Goal: Information Seeking & Learning: Learn about a topic

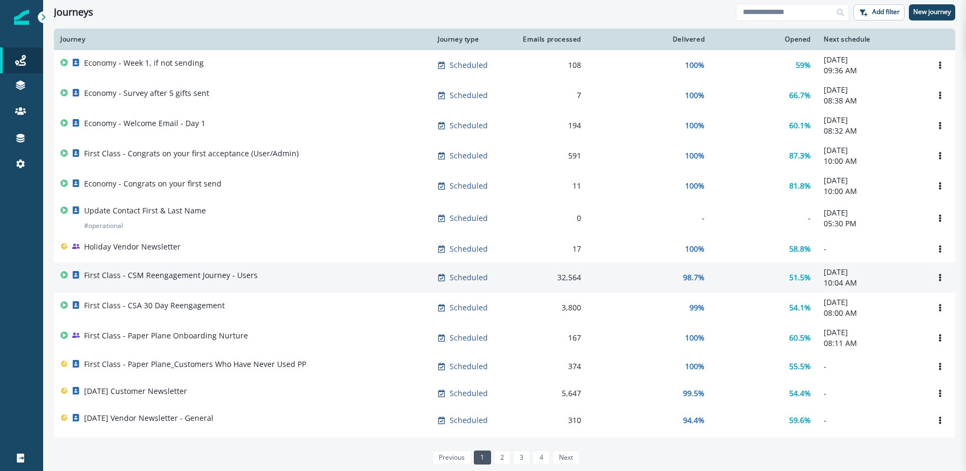
click at [272, 293] on td "First Class - CSM Reengagement Journey - Users" at bounding box center [242, 277] width 377 height 30
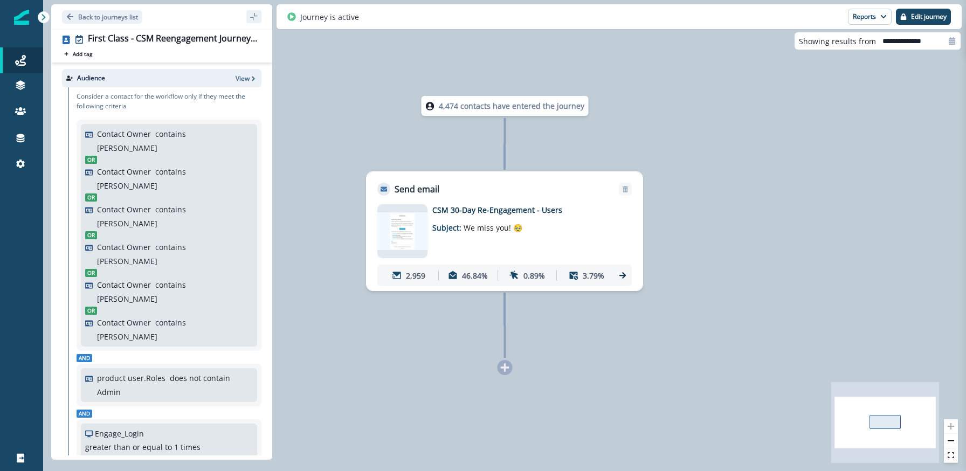
click at [403, 224] on img at bounding box center [402, 230] width 50 height 37
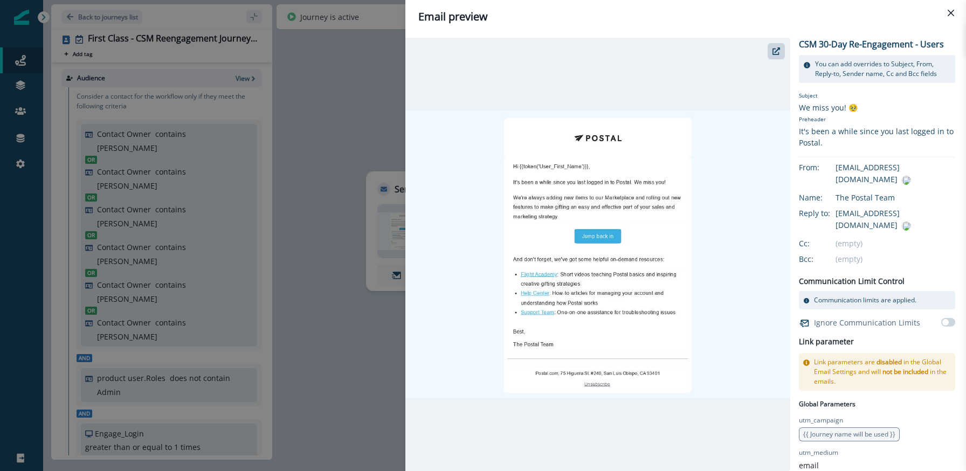
click at [95, 25] on div "Email preview CSM 30-Day Re-Engagement - Users You can add overrides to Subject…" at bounding box center [483, 235] width 966 height 471
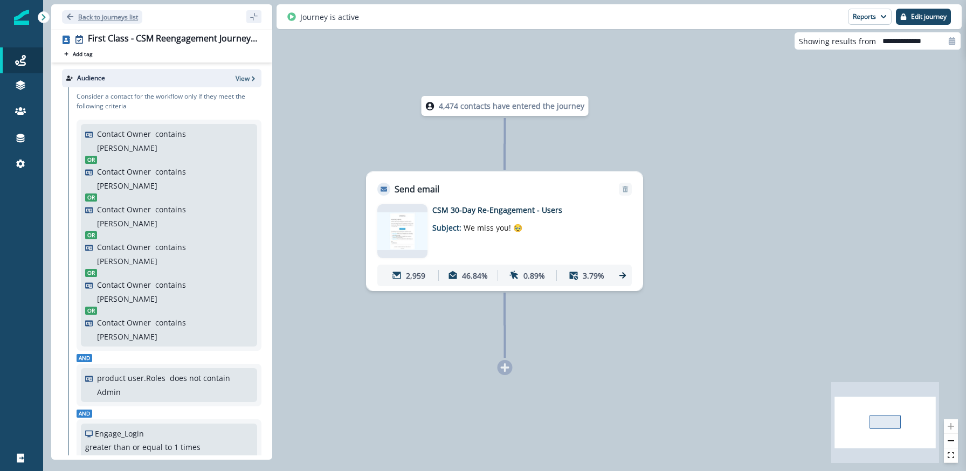
click at [85, 17] on p "Back to journeys list" at bounding box center [108, 16] width 60 height 9
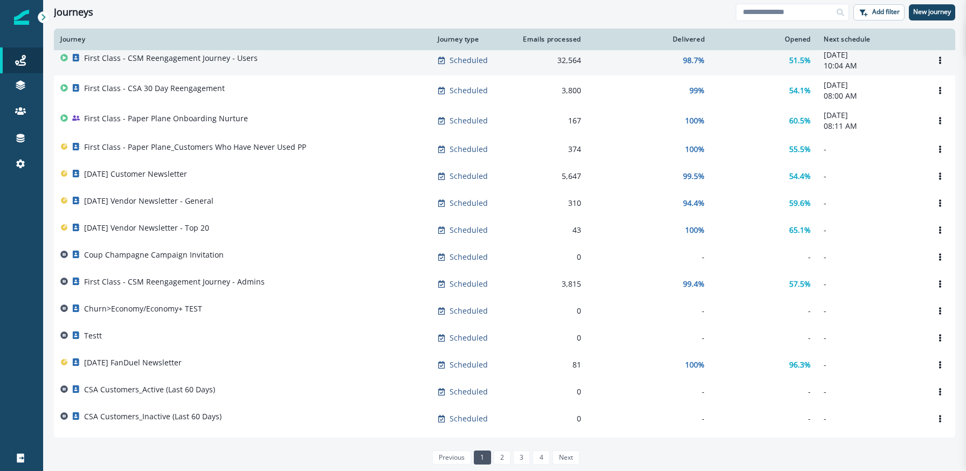
scroll to position [218, 0]
click at [303, 287] on div "First Class - CSM Reengagement Journey - Admins" at bounding box center [242, 282] width 364 height 15
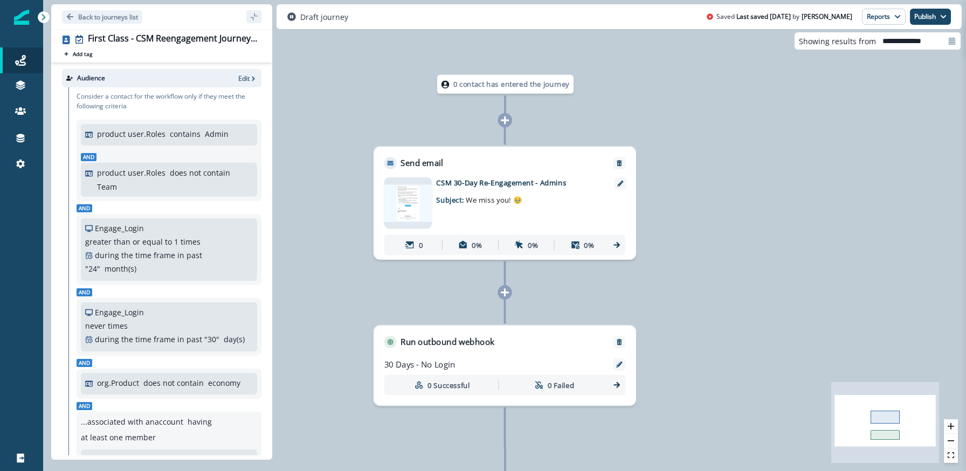
click at [399, 208] on img at bounding box center [407, 202] width 47 height 37
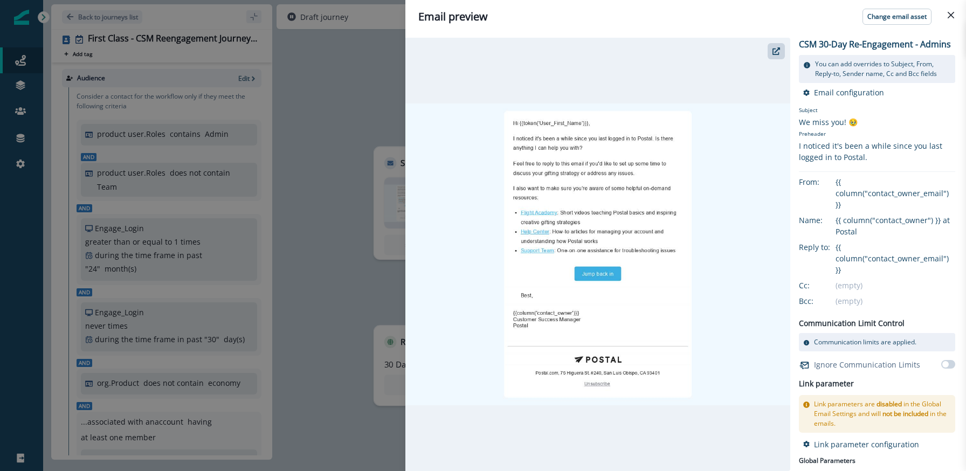
click at [370, 105] on div "Email preview Change email asset CSM 30-Day Re-Engagement - Admins You can add …" at bounding box center [483, 235] width 966 height 471
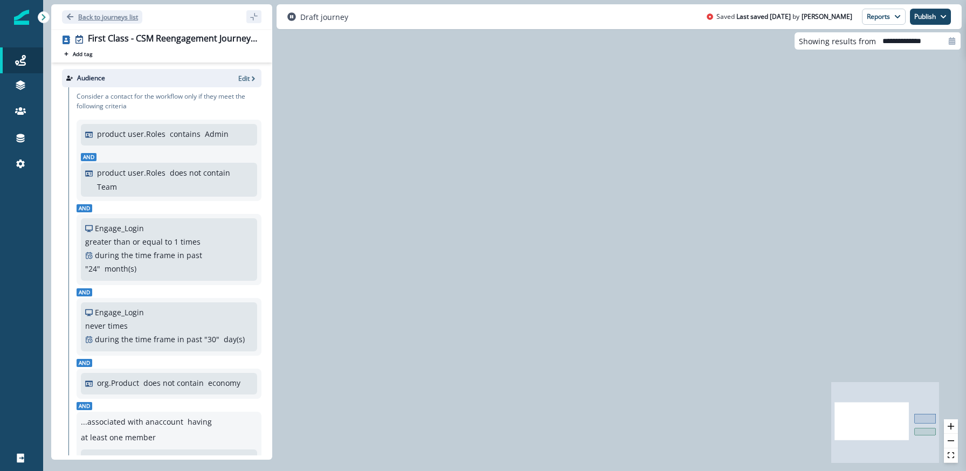
click at [95, 20] on p "Back to journeys list" at bounding box center [108, 16] width 60 height 9
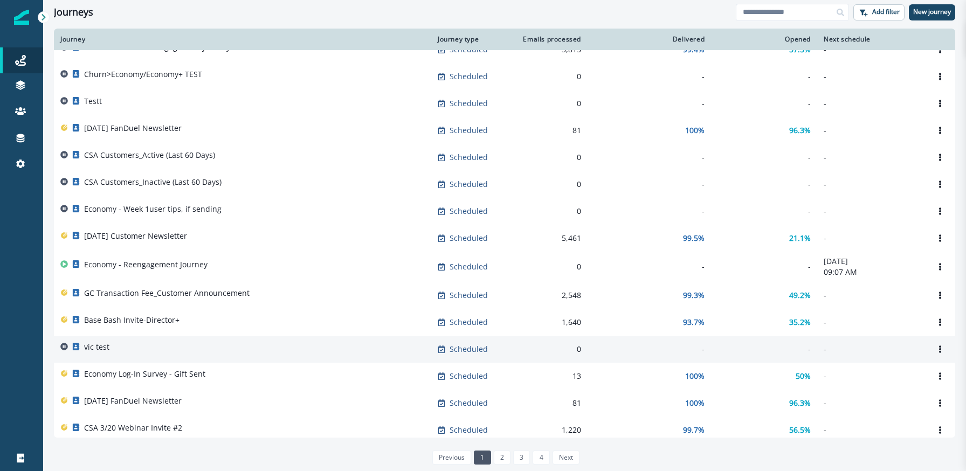
scroll to position [463, 0]
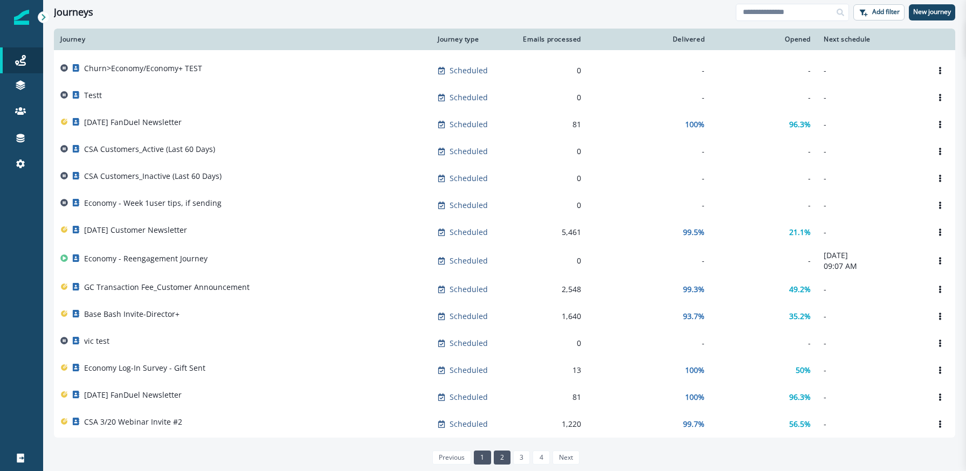
click at [507, 455] on link "2" at bounding box center [502, 458] width 17 height 14
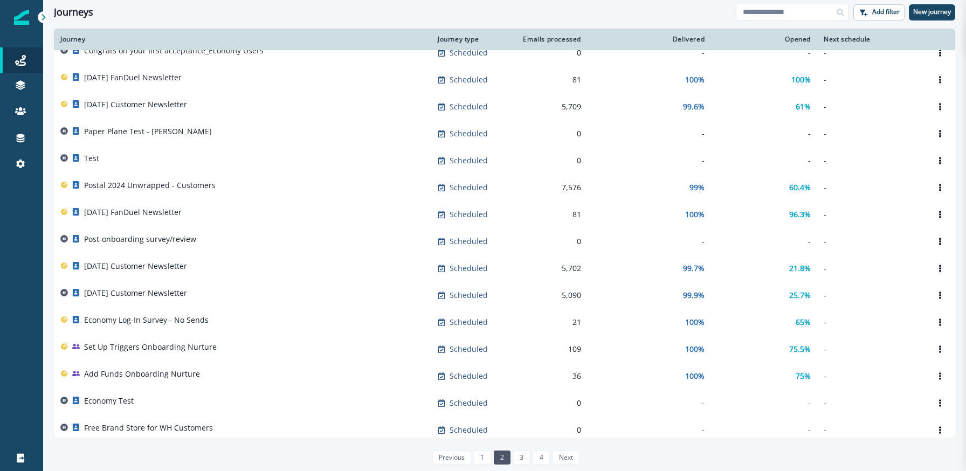
scroll to position [148, 0]
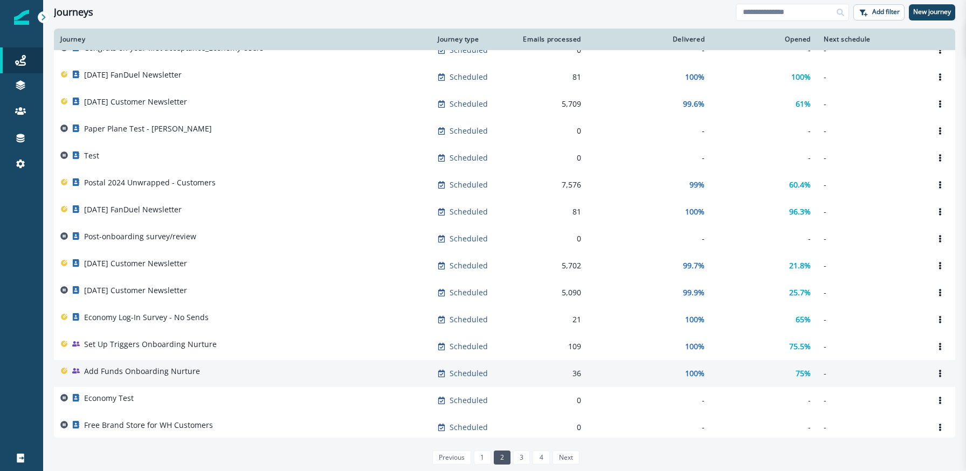
click at [204, 377] on div "Add Funds Onboarding Nurture" at bounding box center [242, 373] width 364 height 15
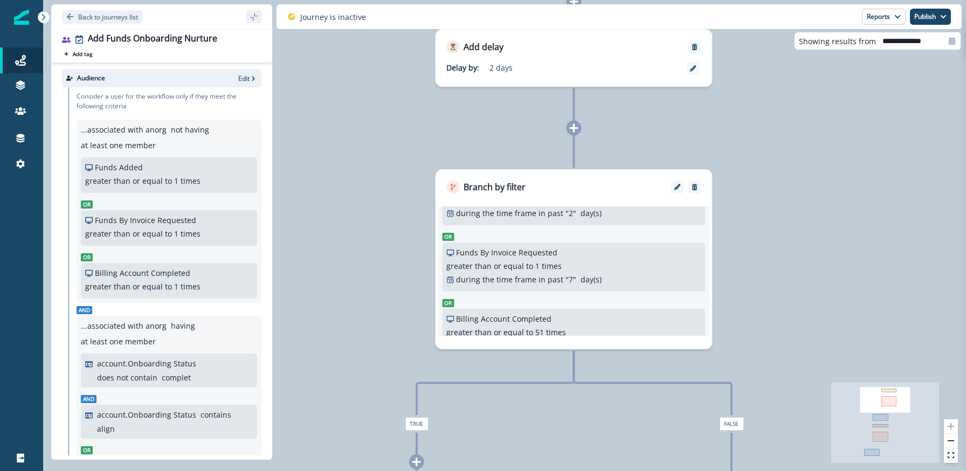
scroll to position [83, 0]
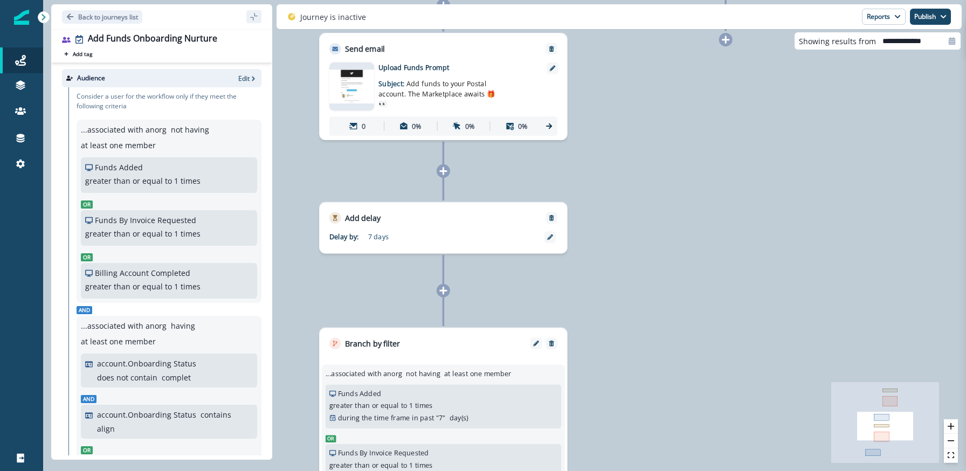
click at [362, 80] on img at bounding box center [351, 87] width 45 height 34
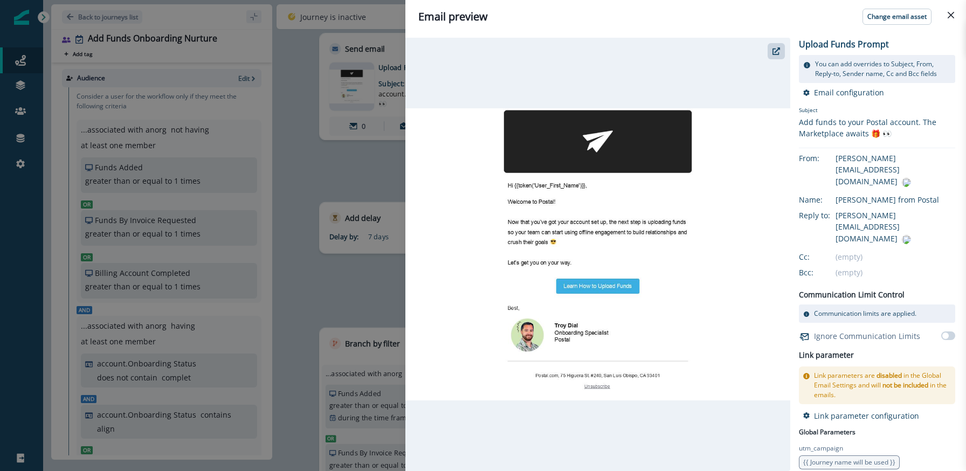
click at [368, 175] on div "Email preview Change email asset Upload Funds Prompt You can add overrides to S…" at bounding box center [483, 235] width 966 height 471
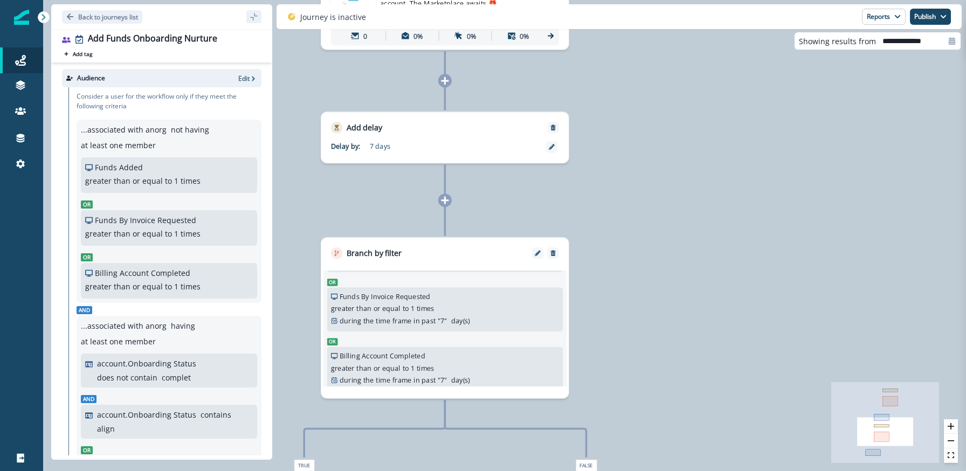
scroll to position [83, 0]
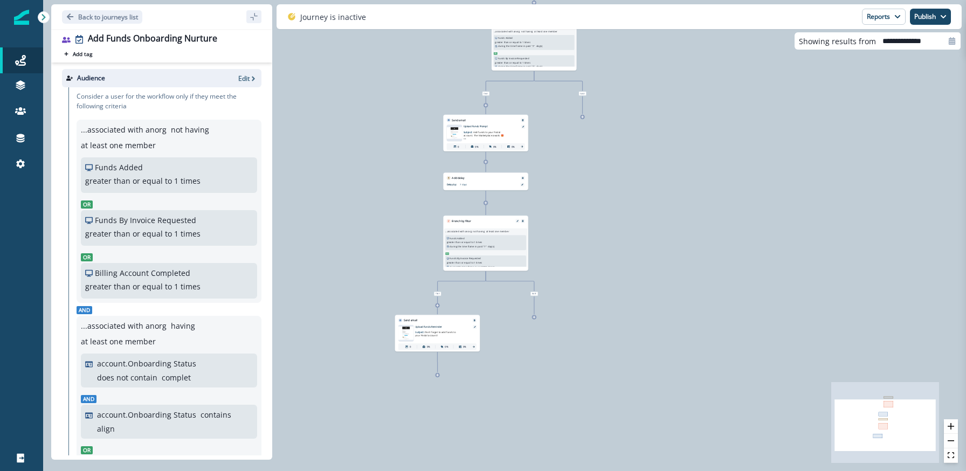
click at [407, 337] on img at bounding box center [406, 333] width 16 height 13
